Goal: Find specific page/section: Find specific page/section

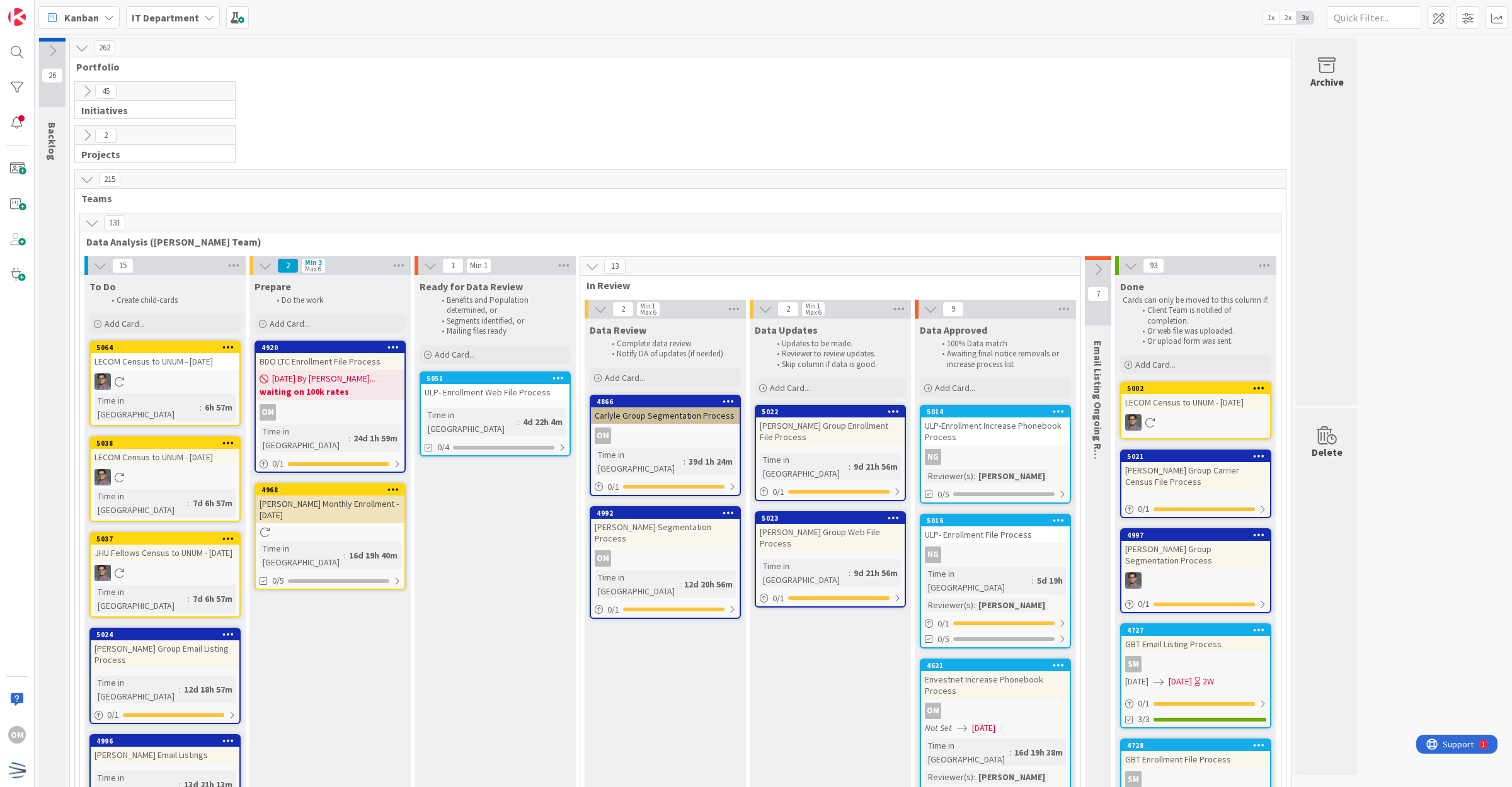
click at [1002, 437] on div "ULP-Enrollment Increase Phonebook Process" at bounding box center [995, 431] width 149 height 28
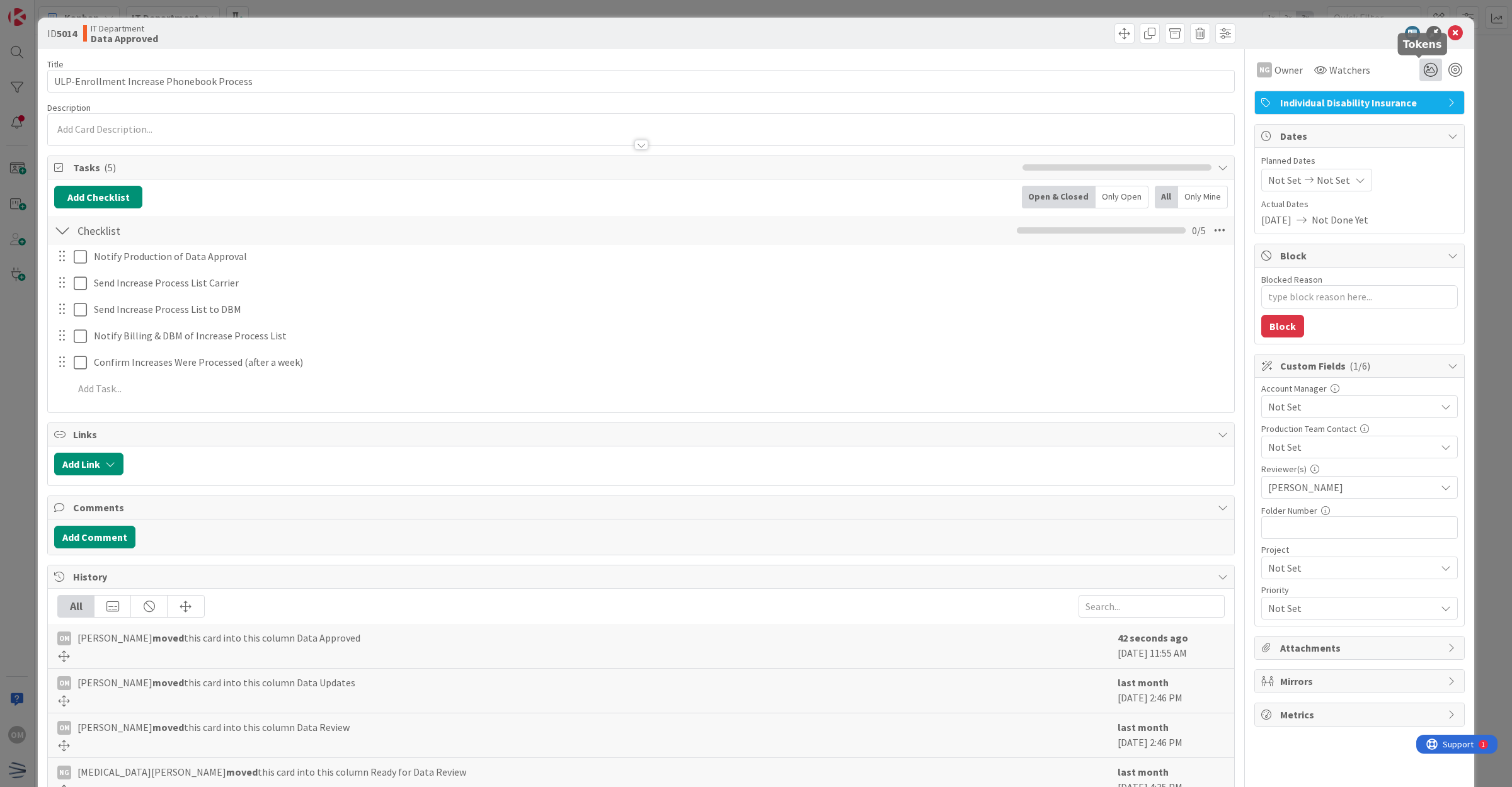
click at [1424, 69] on icon at bounding box center [1431, 70] width 23 height 23
click at [1410, 174] on icon at bounding box center [1415, 173] width 10 height 10
click at [1448, 37] on icon at bounding box center [1455, 33] width 15 height 15
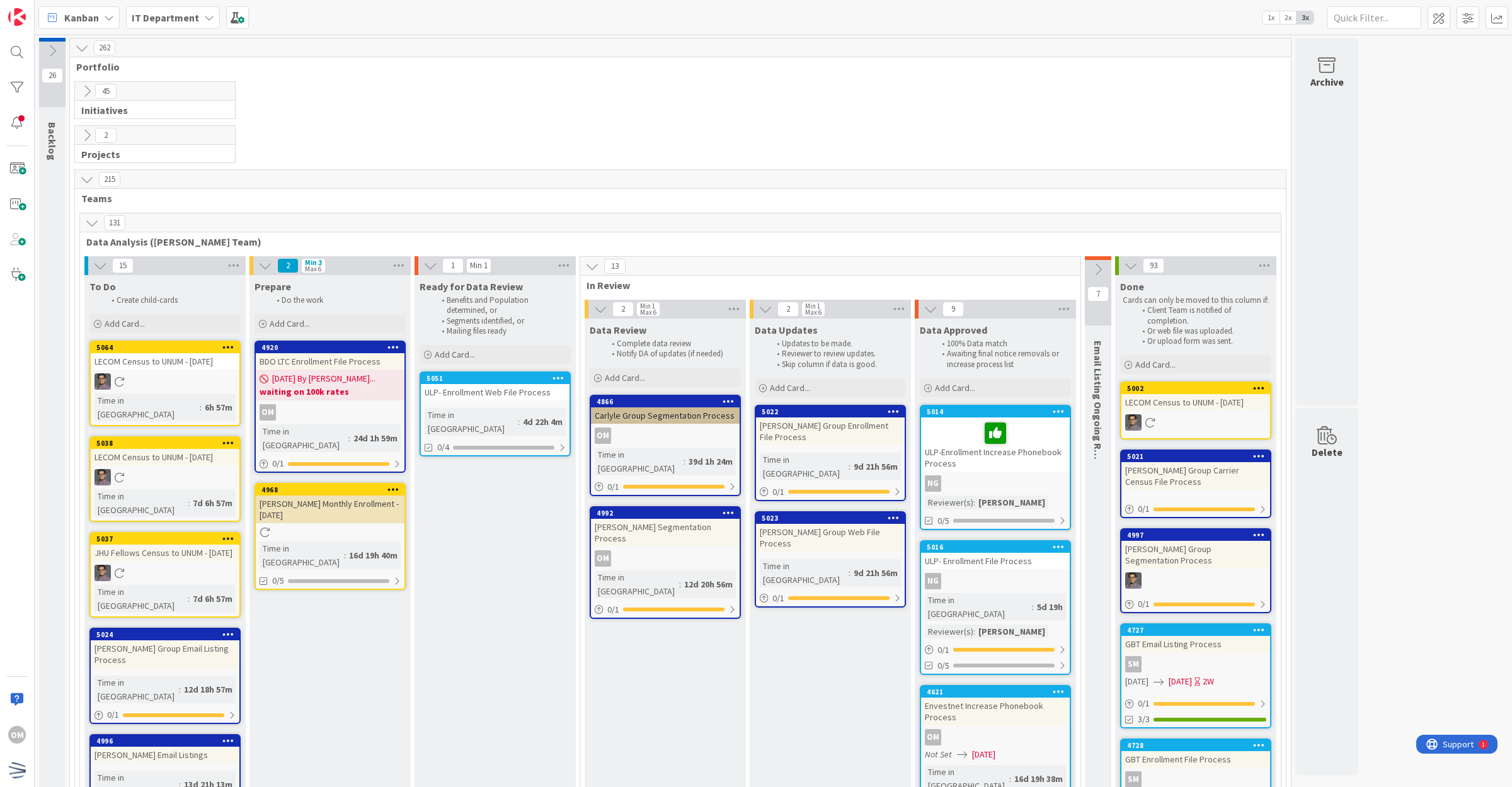
click at [1043, 476] on div "NG" at bounding box center [995, 483] width 149 height 16
type textarea "x"
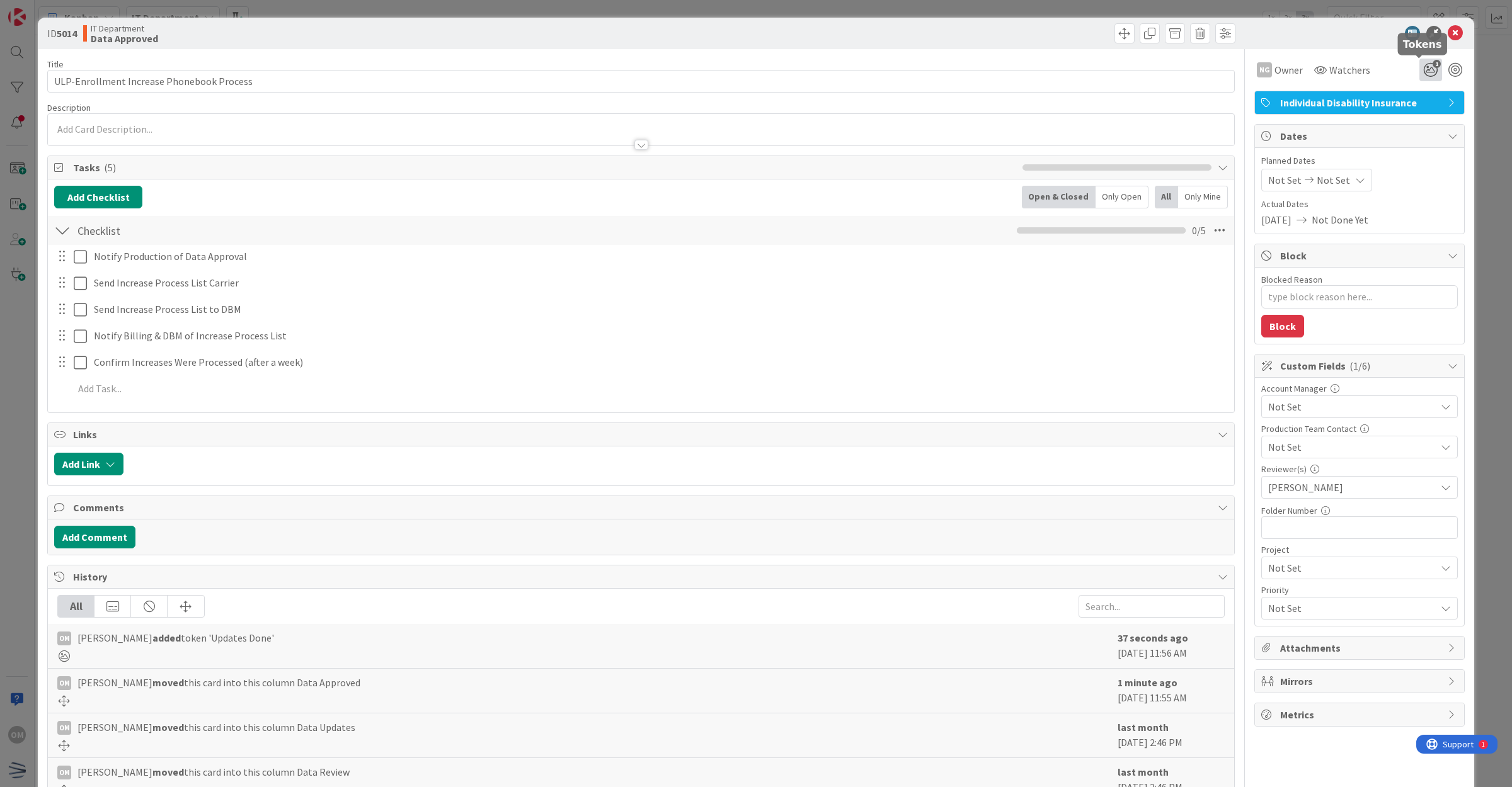
click at [1419, 69] on icon "1" at bounding box center [1431, 70] width 23 height 23
click at [1426, 175] on icon at bounding box center [1431, 176] width 10 height 10
click at [1448, 39] on icon at bounding box center [1455, 33] width 15 height 15
